Goal: Use online tool/utility

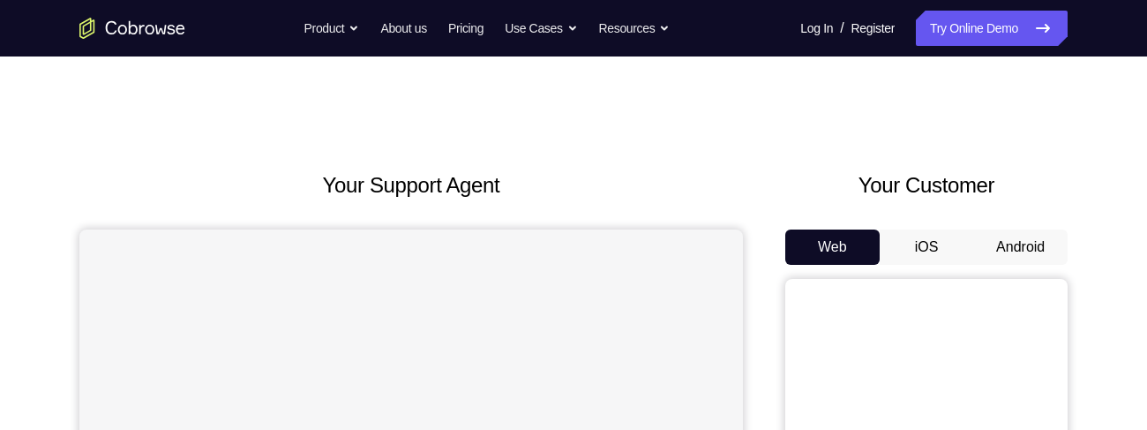
click at [1027, 229] on button "Android" at bounding box center [1021, 246] width 94 height 35
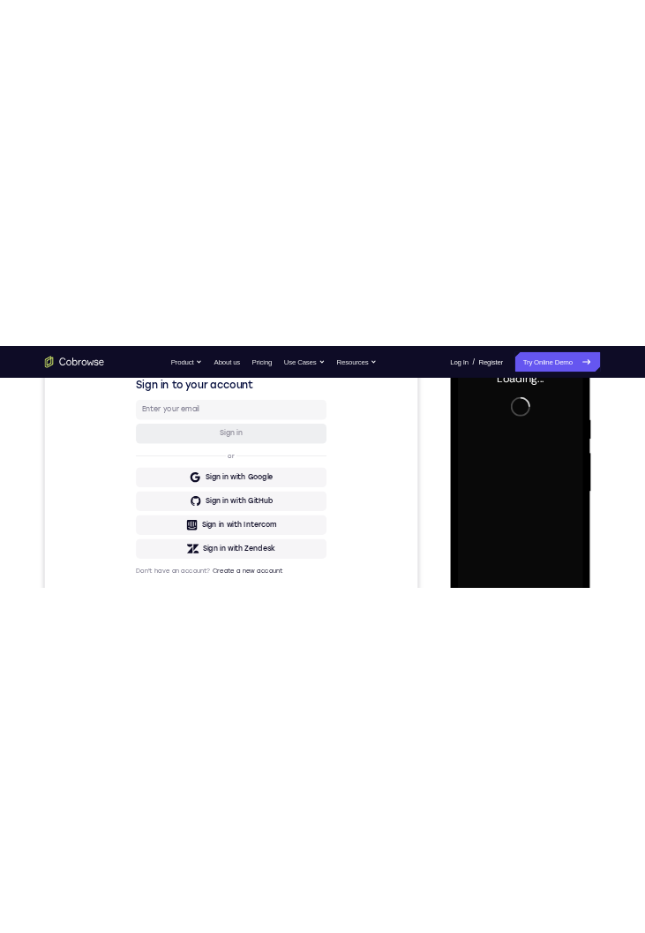
scroll to position [291, 0]
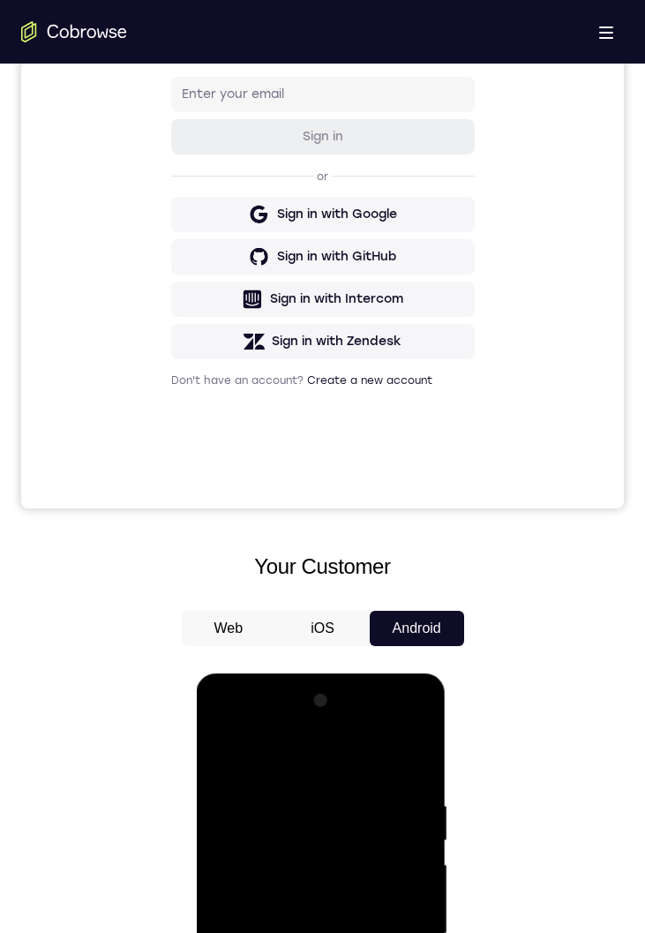
click at [313, 429] on div at bounding box center [321, 934] width 222 height 494
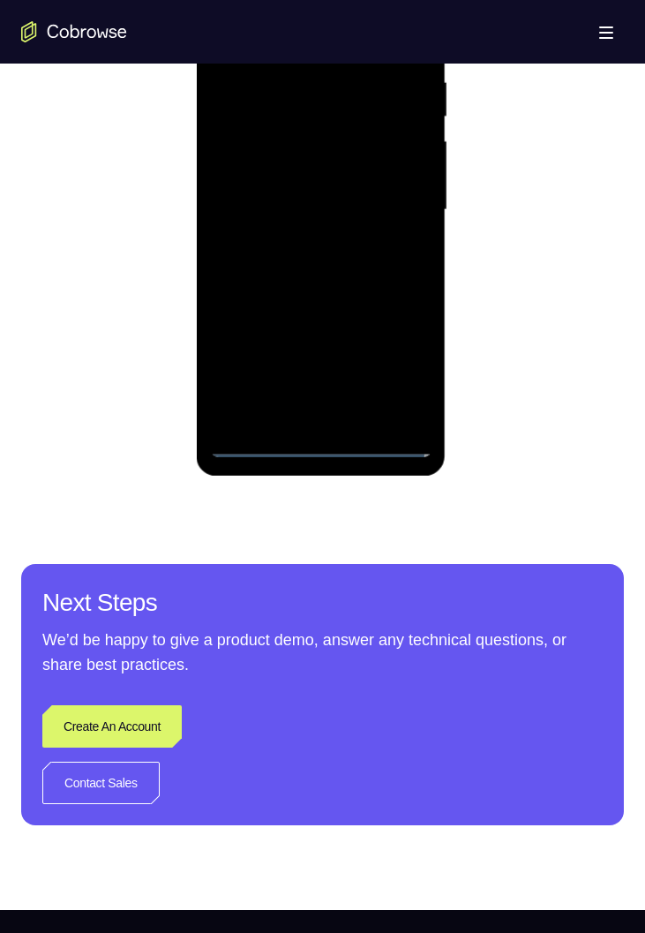
click at [387, 380] on div at bounding box center [321, 210] width 222 height 494
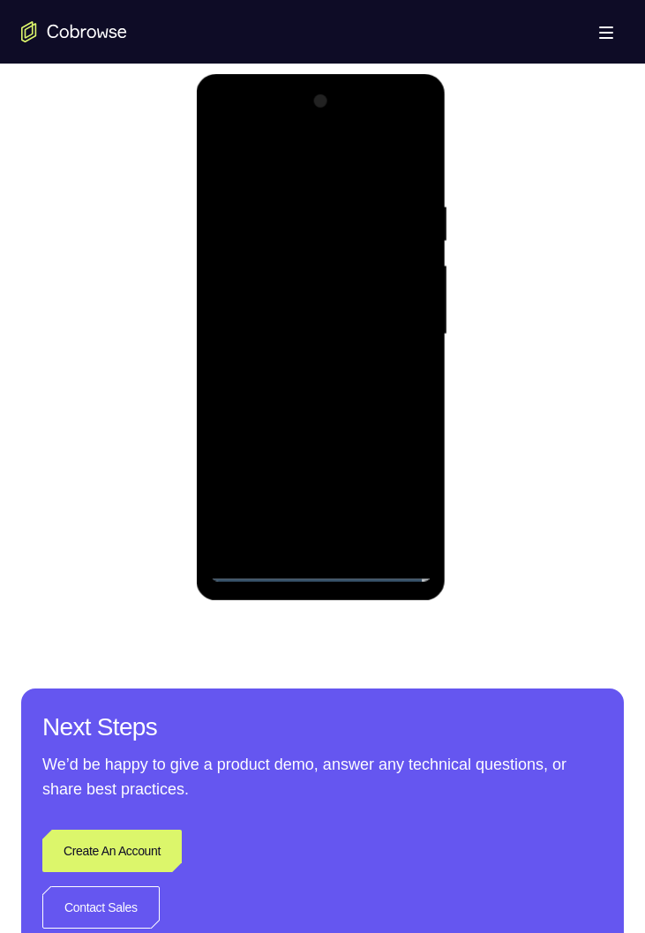
click at [262, 162] on div at bounding box center [321, 334] width 222 height 494
click at [399, 330] on div at bounding box center [321, 334] width 222 height 494
click at [297, 429] on div at bounding box center [321, 334] width 222 height 494
click at [252, 324] on div at bounding box center [321, 334] width 222 height 494
click at [268, 293] on div at bounding box center [321, 334] width 222 height 494
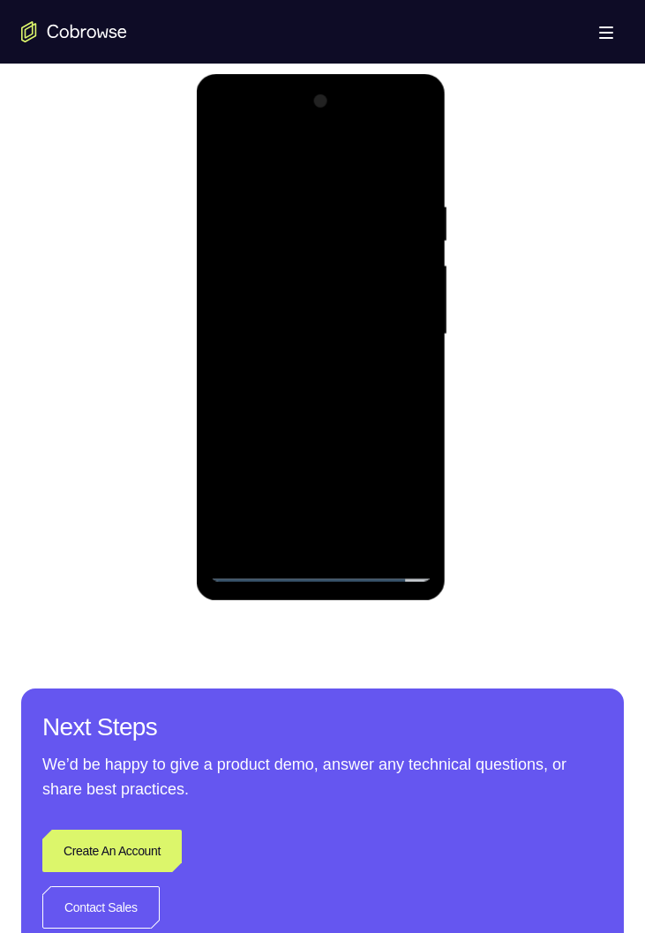
click at [235, 336] on div at bounding box center [321, 334] width 222 height 494
click at [227, 399] on div at bounding box center [321, 334] width 222 height 494
click at [265, 382] on div at bounding box center [321, 334] width 222 height 494
click at [266, 429] on div at bounding box center [321, 334] width 222 height 494
click at [392, 131] on div at bounding box center [321, 334] width 222 height 494
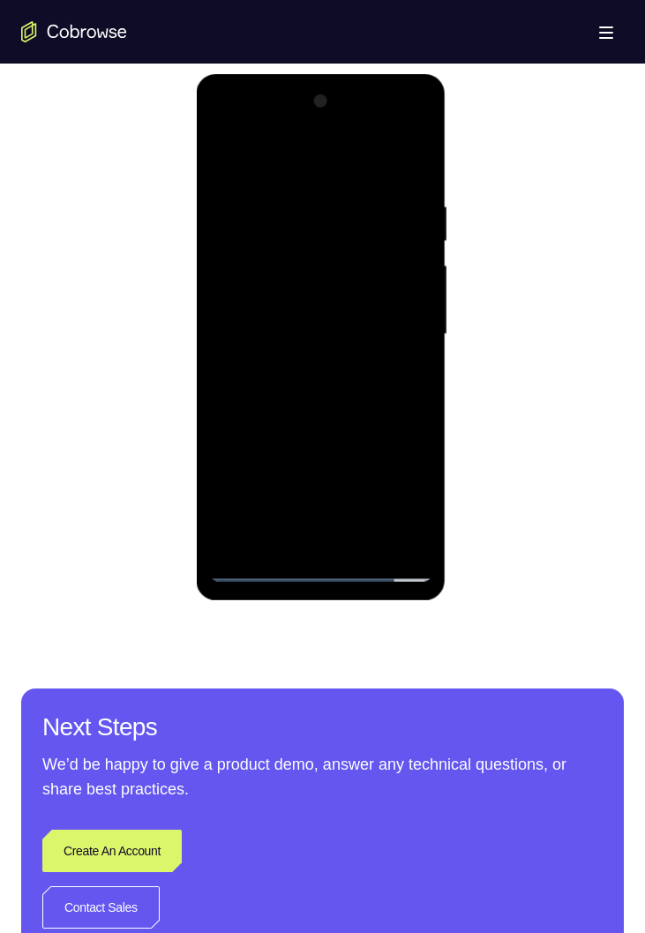
click at [417, 127] on div at bounding box center [321, 334] width 222 height 494
click at [369, 159] on div at bounding box center [321, 334] width 222 height 494
click at [269, 132] on div at bounding box center [321, 334] width 222 height 494
click at [252, 192] on div at bounding box center [321, 334] width 222 height 494
click at [238, 268] on div at bounding box center [321, 334] width 222 height 494
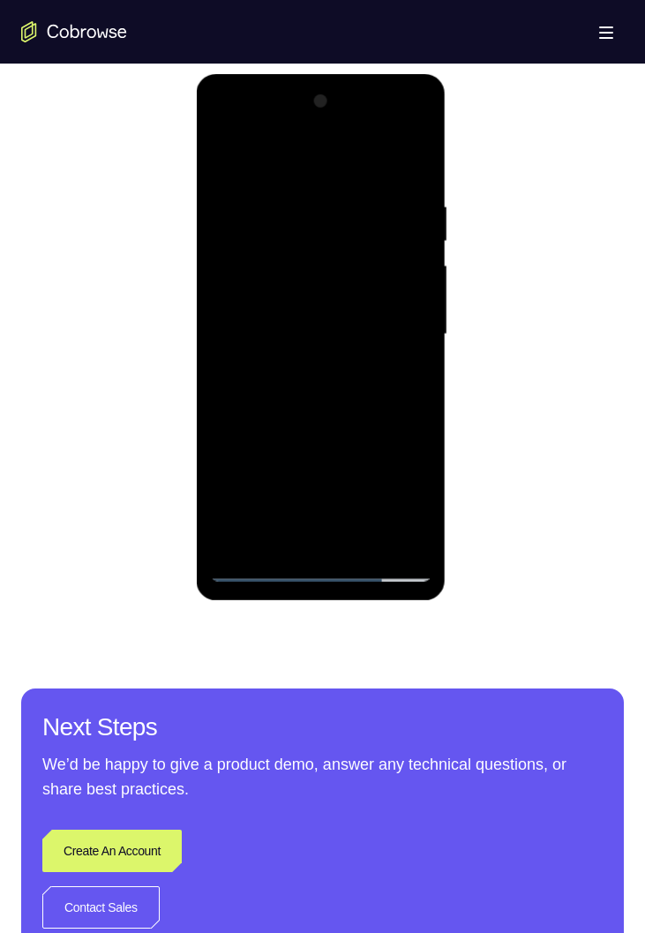
click at [297, 429] on div at bounding box center [321, 334] width 222 height 494
click at [273, 324] on div at bounding box center [321, 334] width 222 height 494
click at [261, 237] on div at bounding box center [321, 334] width 222 height 494
click at [255, 305] on div at bounding box center [321, 334] width 222 height 494
click at [243, 337] on div at bounding box center [321, 334] width 222 height 494
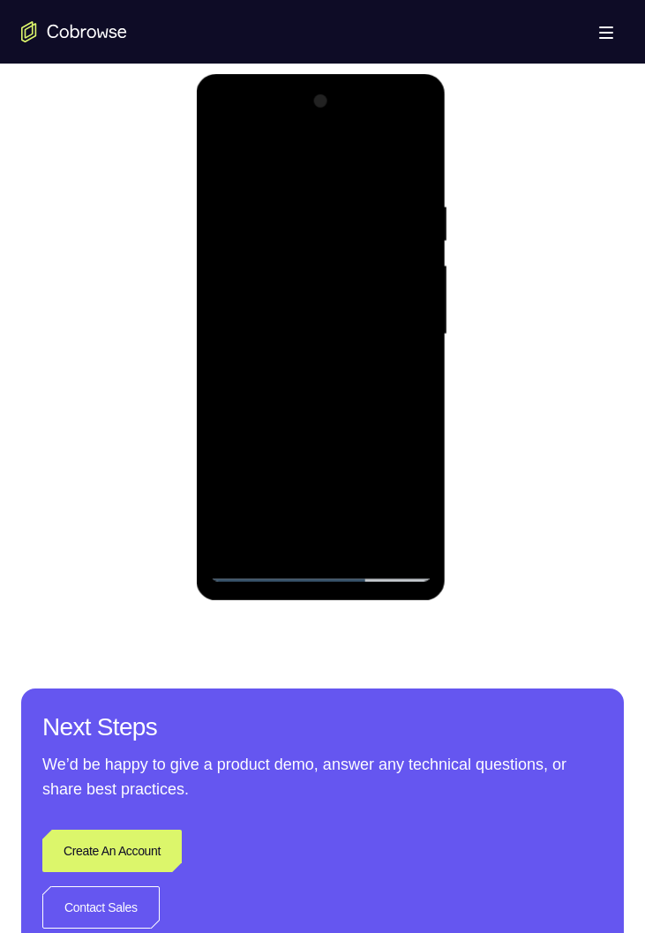
click at [238, 336] on div at bounding box center [321, 334] width 222 height 494
click at [237, 335] on div at bounding box center [321, 334] width 222 height 494
click at [276, 398] on div at bounding box center [321, 334] width 222 height 494
click at [358, 429] on div at bounding box center [321, 334] width 222 height 494
click at [308, 427] on div at bounding box center [321, 334] width 222 height 494
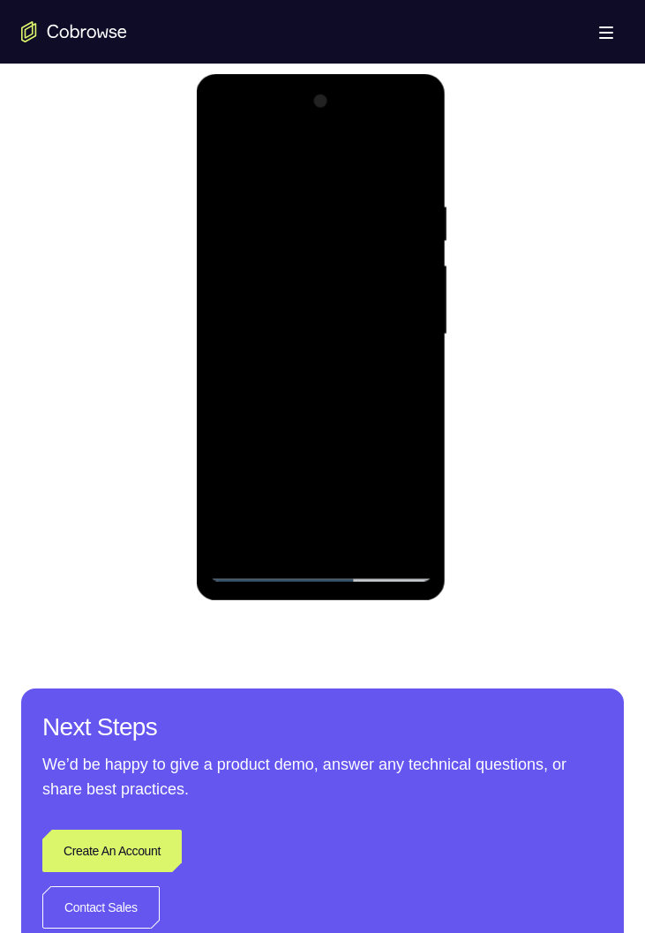
click at [270, 317] on div at bounding box center [321, 334] width 222 height 494
click at [405, 382] on div at bounding box center [321, 334] width 222 height 494
click at [222, 162] on div at bounding box center [321, 334] width 222 height 494
click at [290, 350] on div at bounding box center [321, 334] width 222 height 494
click at [405, 379] on div at bounding box center [321, 334] width 222 height 494
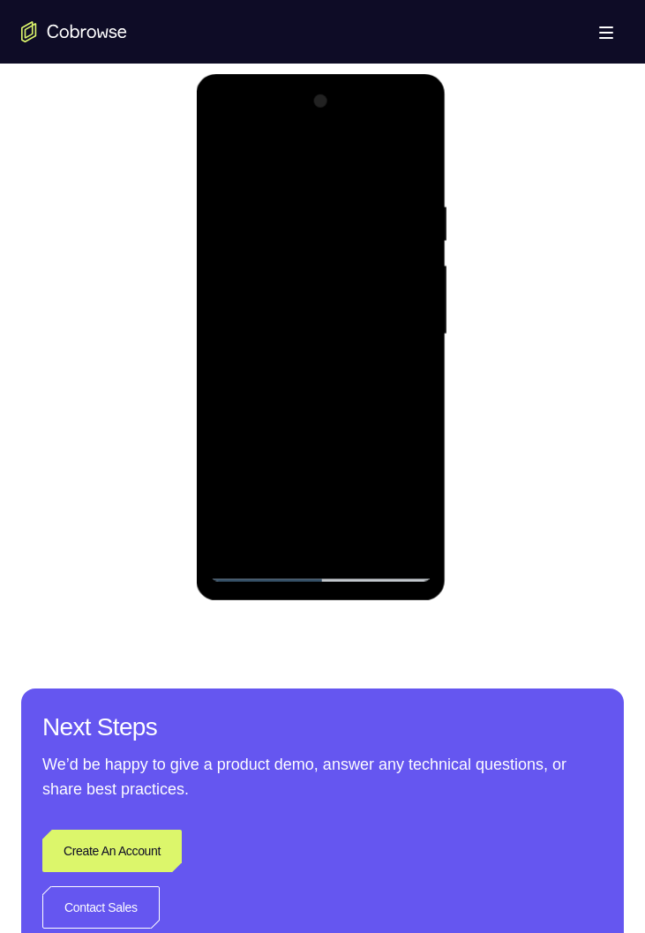
click at [223, 157] on div at bounding box center [321, 334] width 222 height 494
click at [227, 155] on div at bounding box center [321, 334] width 222 height 494
click at [297, 202] on div at bounding box center [321, 334] width 222 height 494
click at [409, 294] on div at bounding box center [321, 334] width 222 height 494
click at [416, 312] on div at bounding box center [321, 334] width 222 height 494
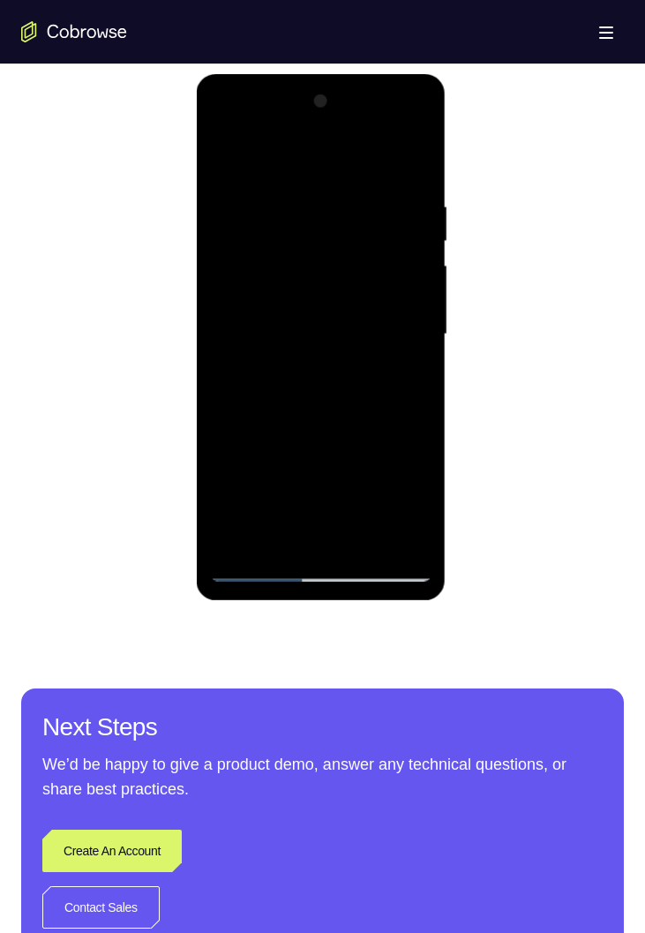
click at [389, 326] on div at bounding box center [321, 334] width 222 height 494
click at [403, 334] on div at bounding box center [321, 334] width 222 height 494
click at [221, 347] on div at bounding box center [321, 334] width 222 height 494
click at [233, 165] on div at bounding box center [321, 334] width 222 height 494
click at [223, 155] on div at bounding box center [321, 334] width 222 height 494
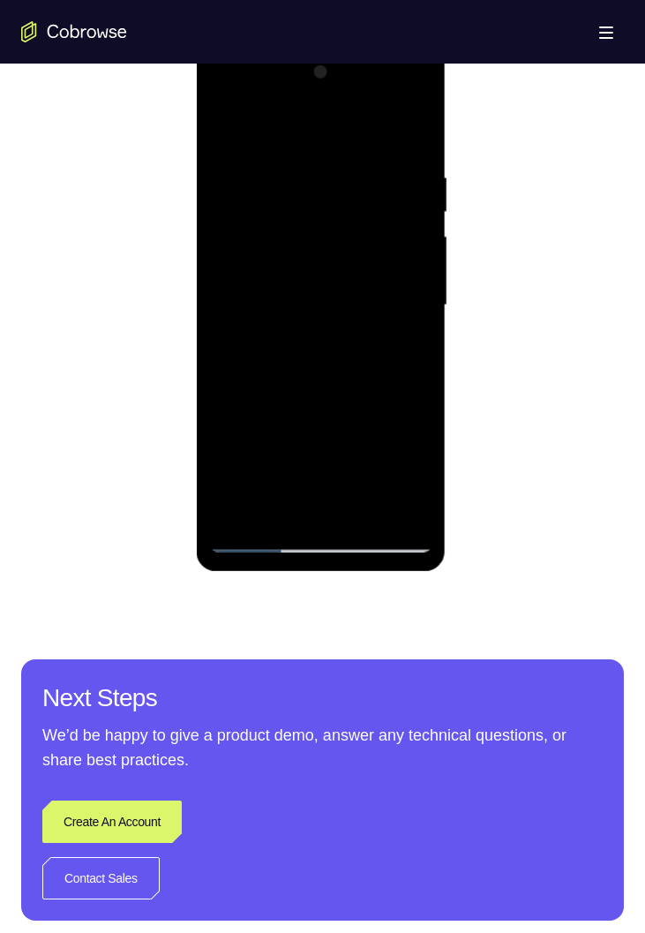
scroll to position [929, 0]
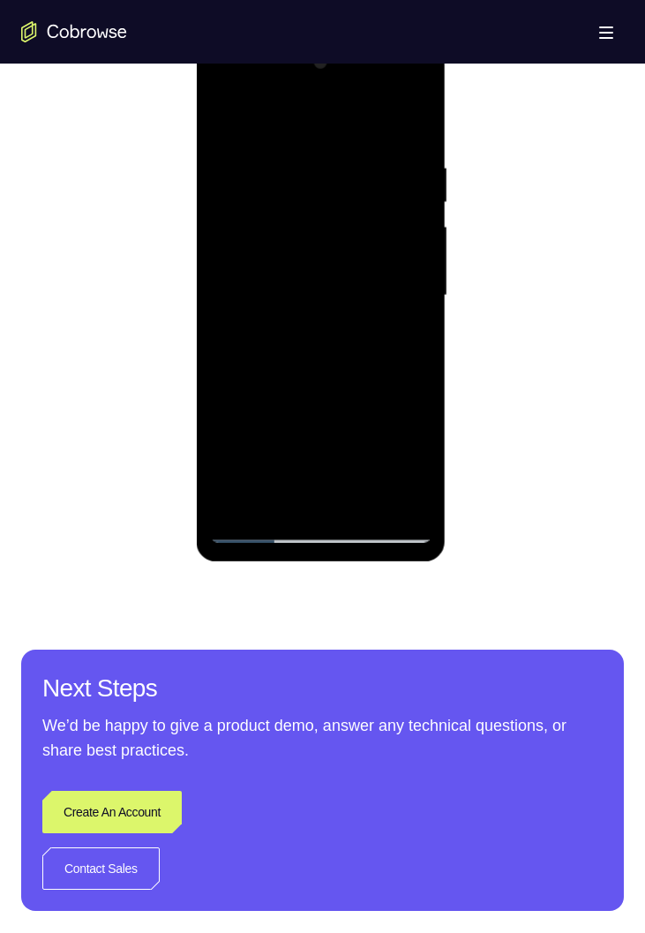
click at [417, 126] on div at bounding box center [321, 296] width 222 height 494
click at [343, 400] on div at bounding box center [321, 296] width 222 height 494
click at [418, 112] on div at bounding box center [321, 296] width 222 height 494
click at [340, 165] on div at bounding box center [321, 296] width 222 height 494
click at [383, 167] on div at bounding box center [321, 296] width 222 height 494
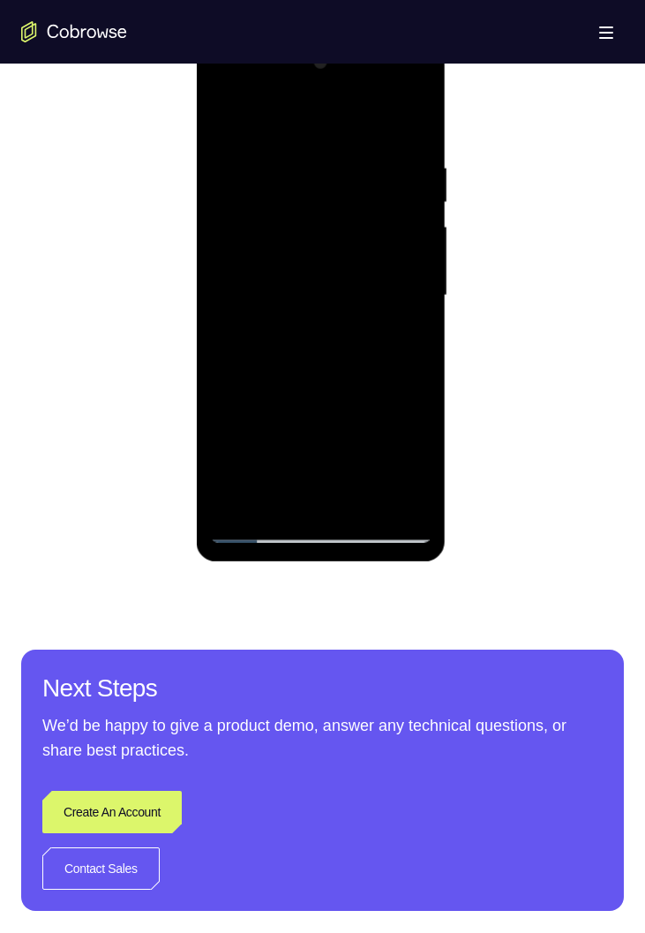
click at [223, 119] on div at bounding box center [321, 296] width 222 height 494
click at [279, 429] on div at bounding box center [321, 296] width 222 height 494
click at [333, 336] on div at bounding box center [321, 296] width 222 height 494
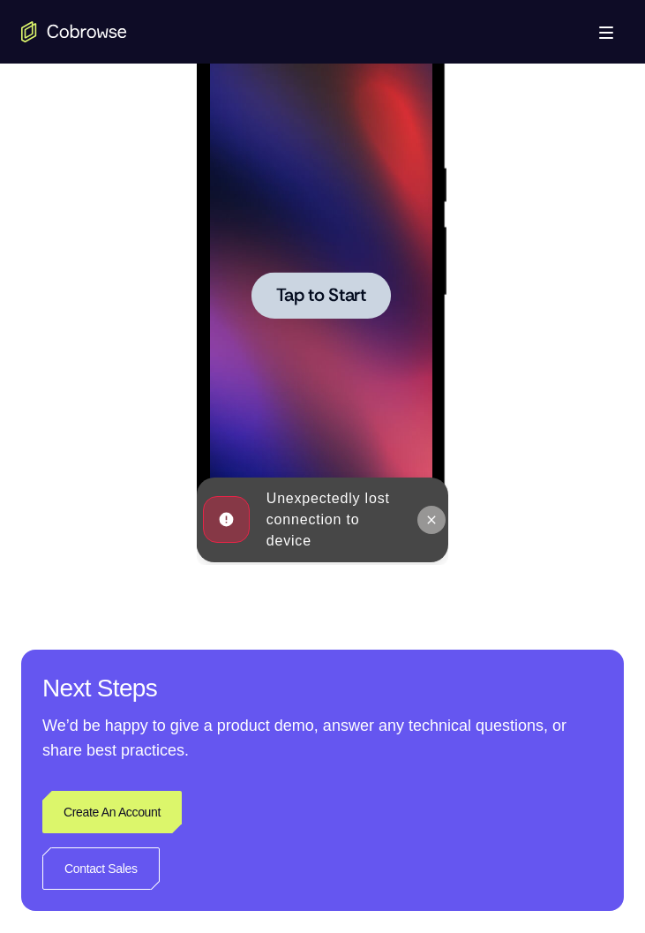
click at [428, 429] on icon at bounding box center [432, 520] width 14 height 14
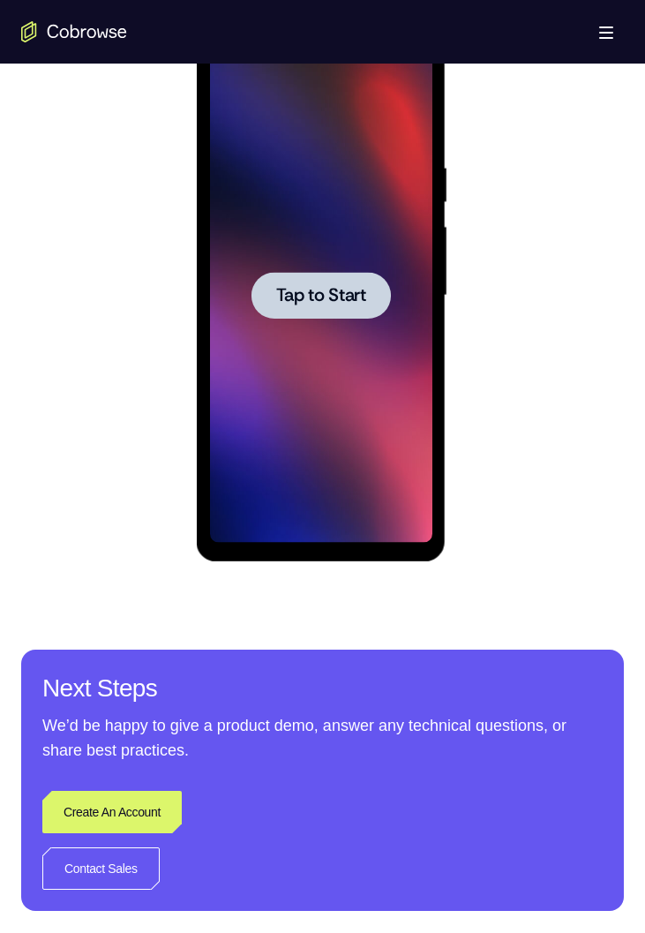
click at [351, 287] on span "Tap to Start" at bounding box center [321, 296] width 90 height 18
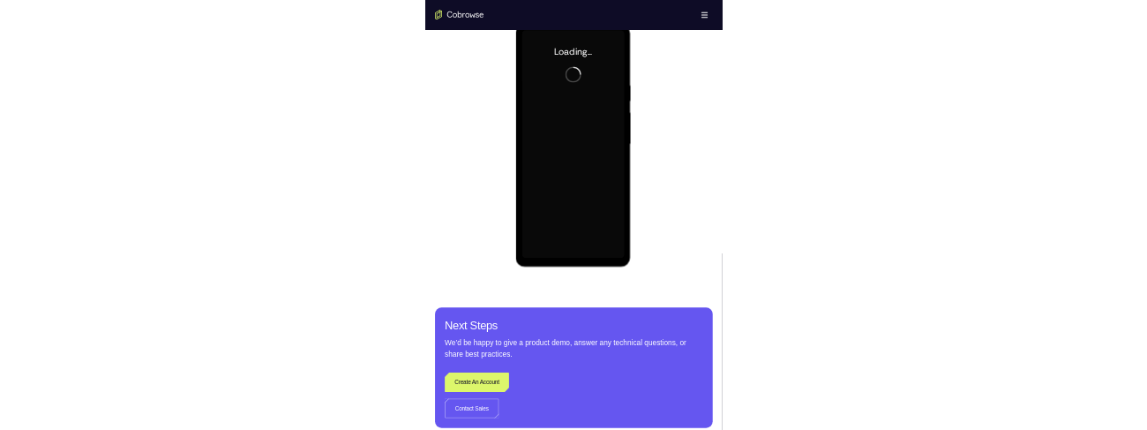
scroll to position [924, 0]
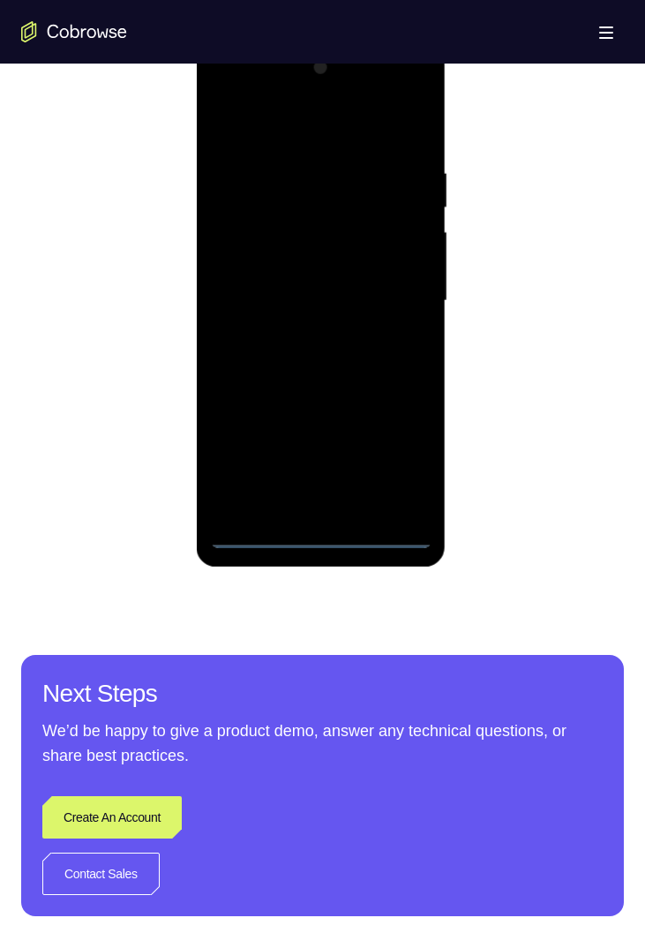
click at [325, 429] on div at bounding box center [321, 301] width 222 height 494
click at [396, 429] on div at bounding box center [321, 301] width 222 height 494
click at [236, 131] on div at bounding box center [321, 301] width 222 height 494
click at [395, 291] on div at bounding box center [321, 301] width 222 height 494
click at [300, 334] on div at bounding box center [321, 301] width 222 height 494
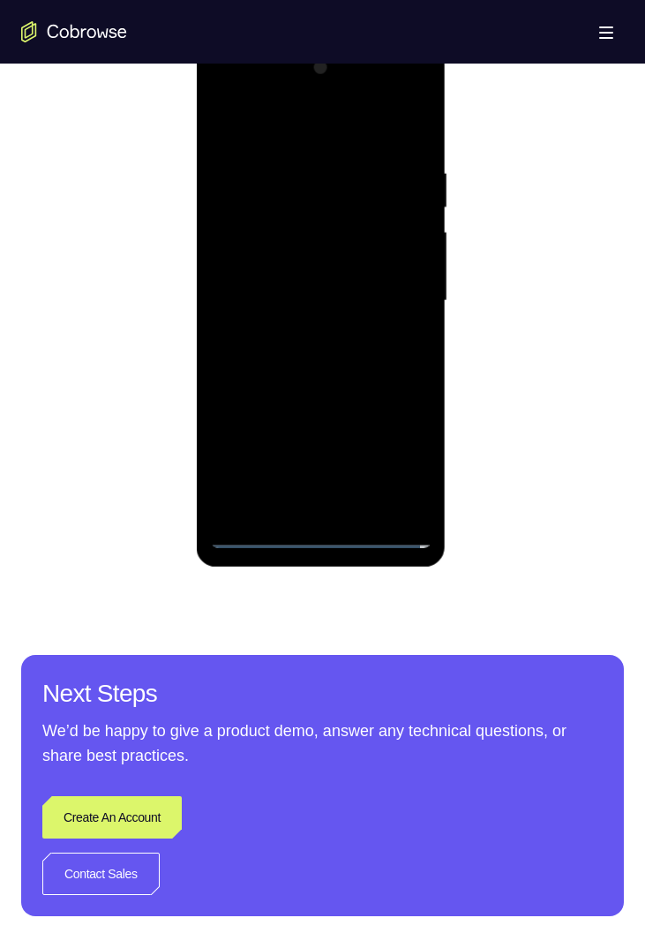
click at [250, 290] on div at bounding box center [321, 301] width 222 height 494
click at [286, 264] on div at bounding box center [321, 301] width 222 height 494
click at [265, 301] on div at bounding box center [321, 301] width 222 height 494
click at [234, 361] on div at bounding box center [321, 301] width 222 height 494
click at [241, 365] on div at bounding box center [321, 301] width 222 height 494
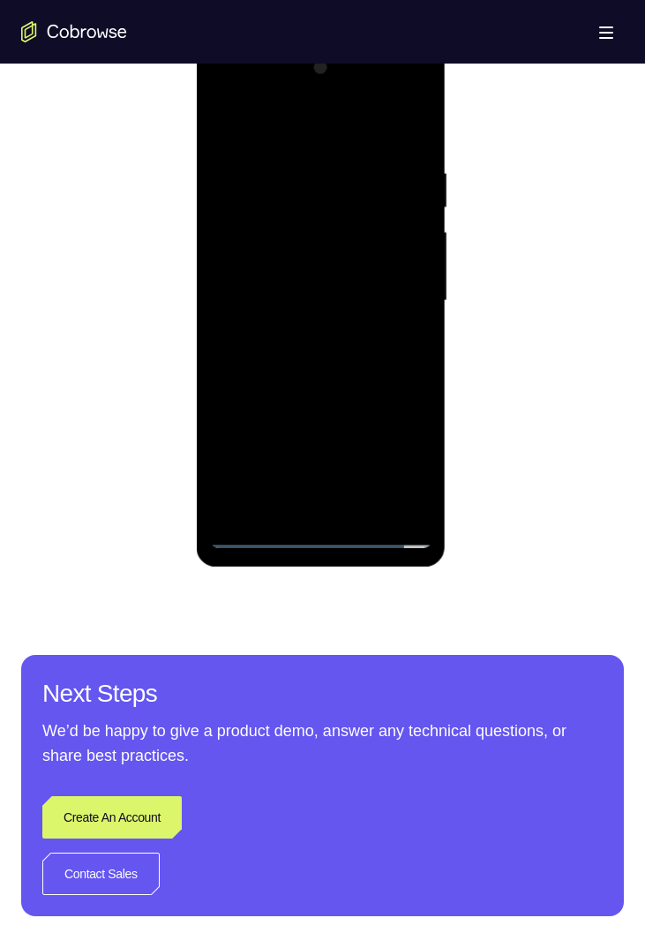
click at [240, 365] on div at bounding box center [321, 301] width 222 height 494
click at [261, 371] on div at bounding box center [321, 301] width 222 height 494
click at [278, 429] on div at bounding box center [321, 301] width 222 height 494
click at [316, 357] on div at bounding box center [321, 301] width 222 height 494
click at [223, 124] on div at bounding box center [321, 301] width 222 height 494
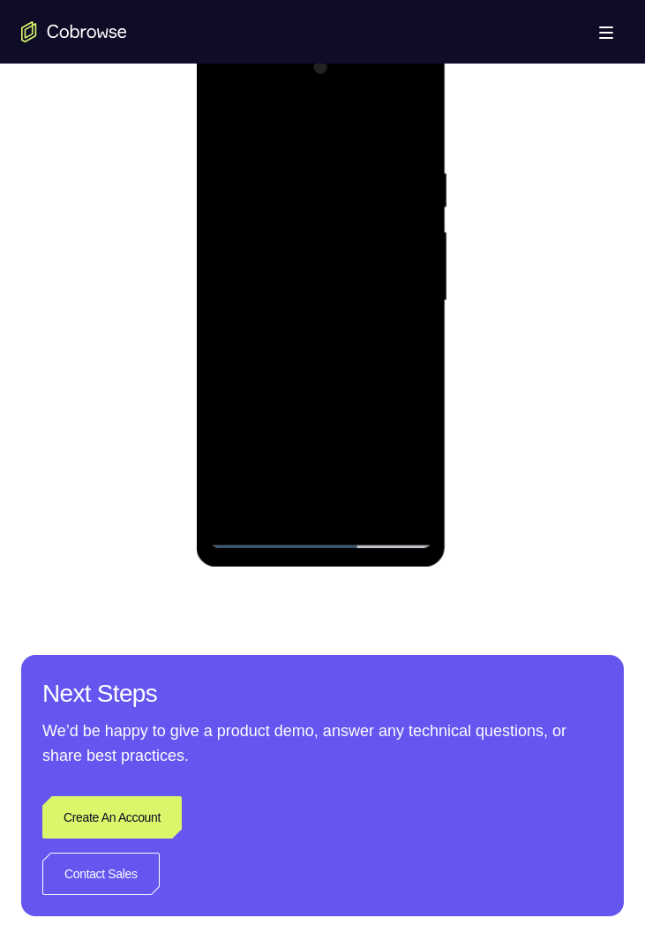
click at [244, 327] on div at bounding box center [321, 301] width 222 height 494
click at [224, 124] on div at bounding box center [321, 301] width 222 height 494
click at [241, 217] on div at bounding box center [321, 301] width 222 height 494
click at [252, 186] on div at bounding box center [321, 301] width 222 height 494
click at [233, 349] on div at bounding box center [321, 301] width 222 height 494
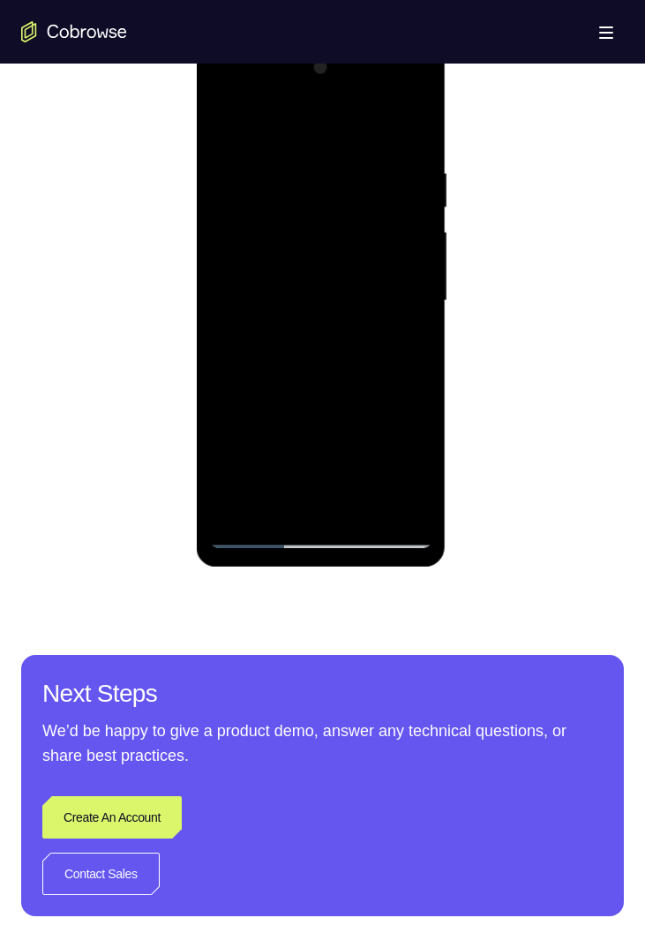
click at [222, 122] on div at bounding box center [321, 301] width 222 height 494
click at [245, 229] on div at bounding box center [321, 301] width 222 height 494
click at [223, 120] on div at bounding box center [321, 301] width 222 height 494
click at [400, 204] on div at bounding box center [321, 301] width 222 height 494
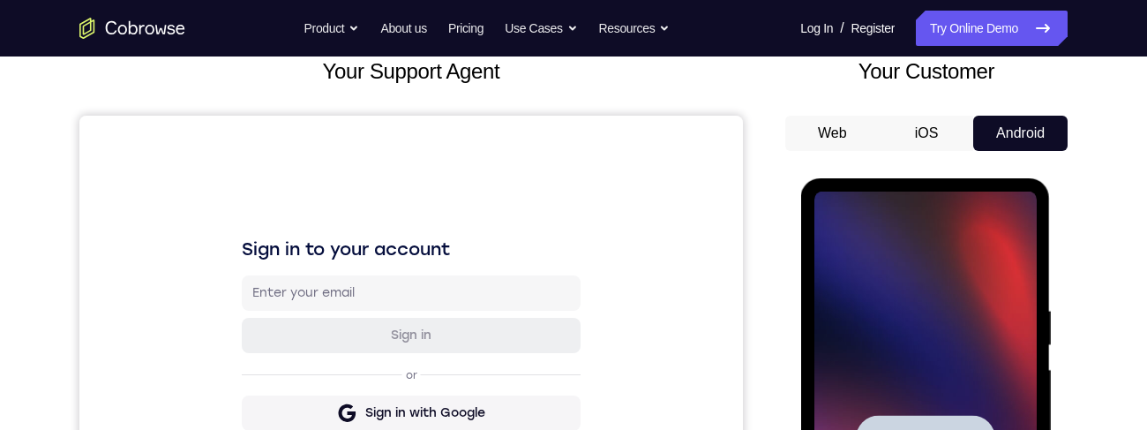
scroll to position [156, 0]
